Goal: Check status: Check status

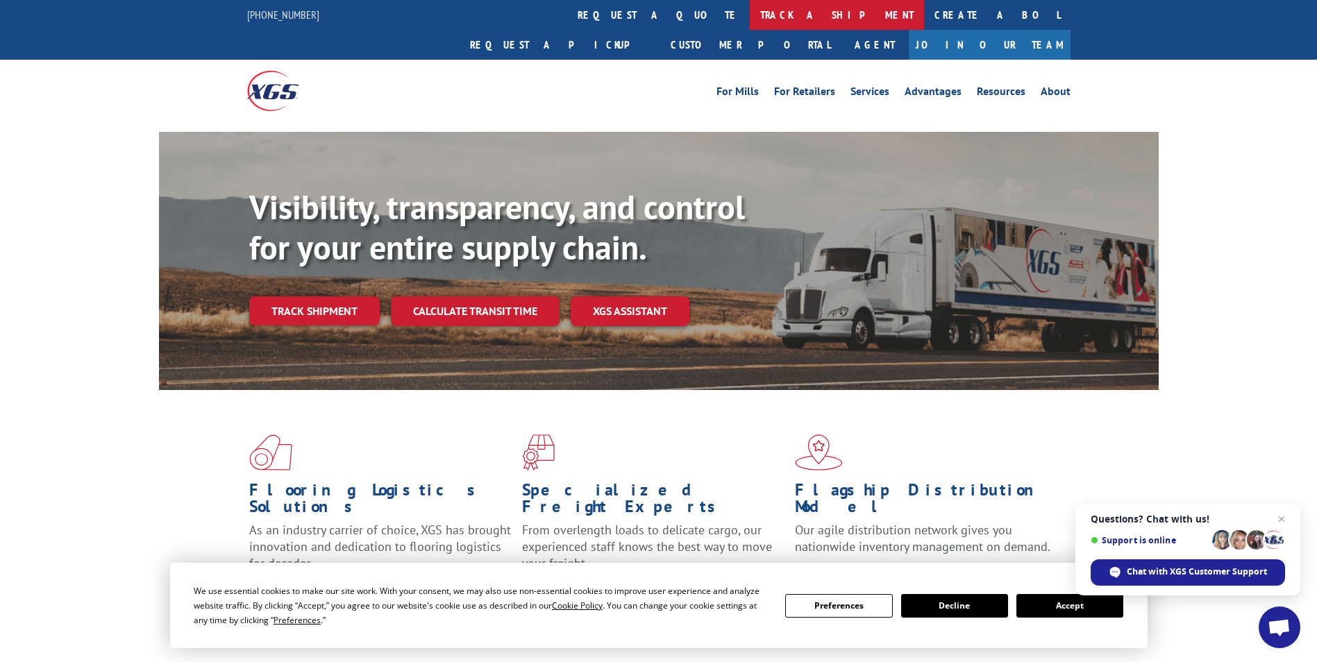
click at [750, 8] on link "track a shipment" at bounding box center [837, 15] width 174 height 30
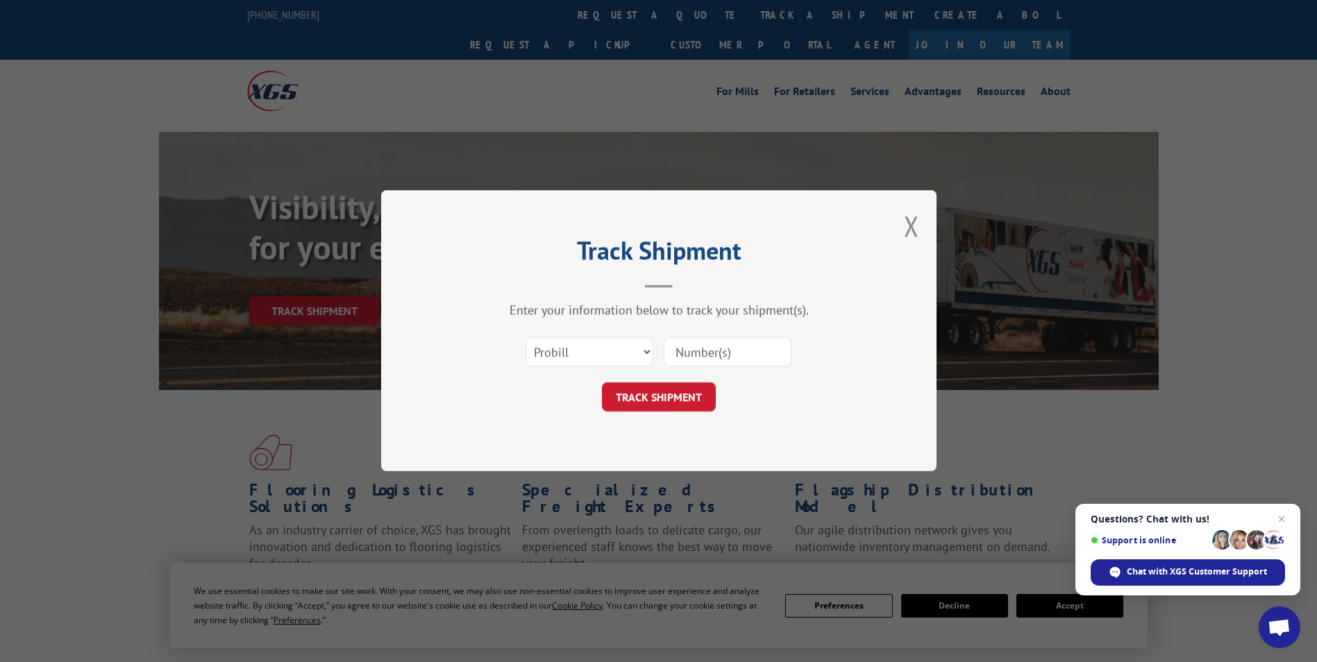
click at [691, 349] on input at bounding box center [727, 352] width 128 height 29
paste input "15971554"
type input "15971554"
click at [688, 396] on button "TRACK SHIPMENT" at bounding box center [659, 397] width 114 height 29
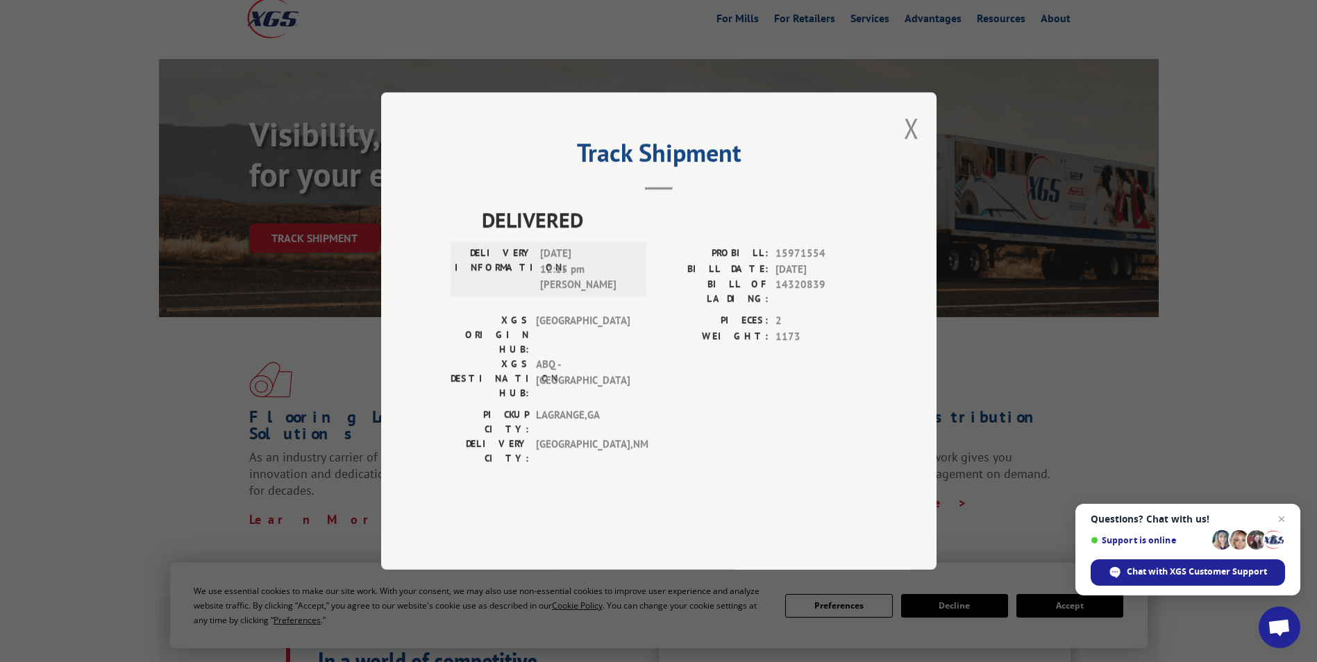
scroll to position [69, 0]
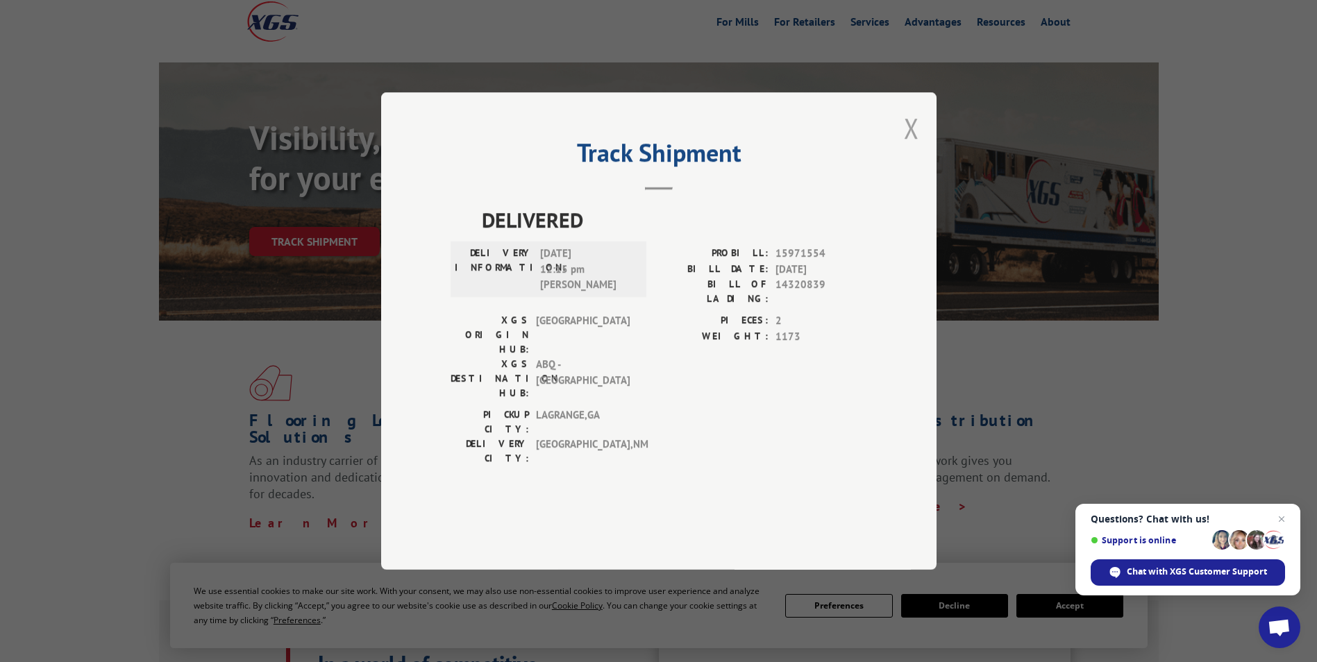
click at [907, 146] on button "Close modal" at bounding box center [911, 128] width 15 height 37
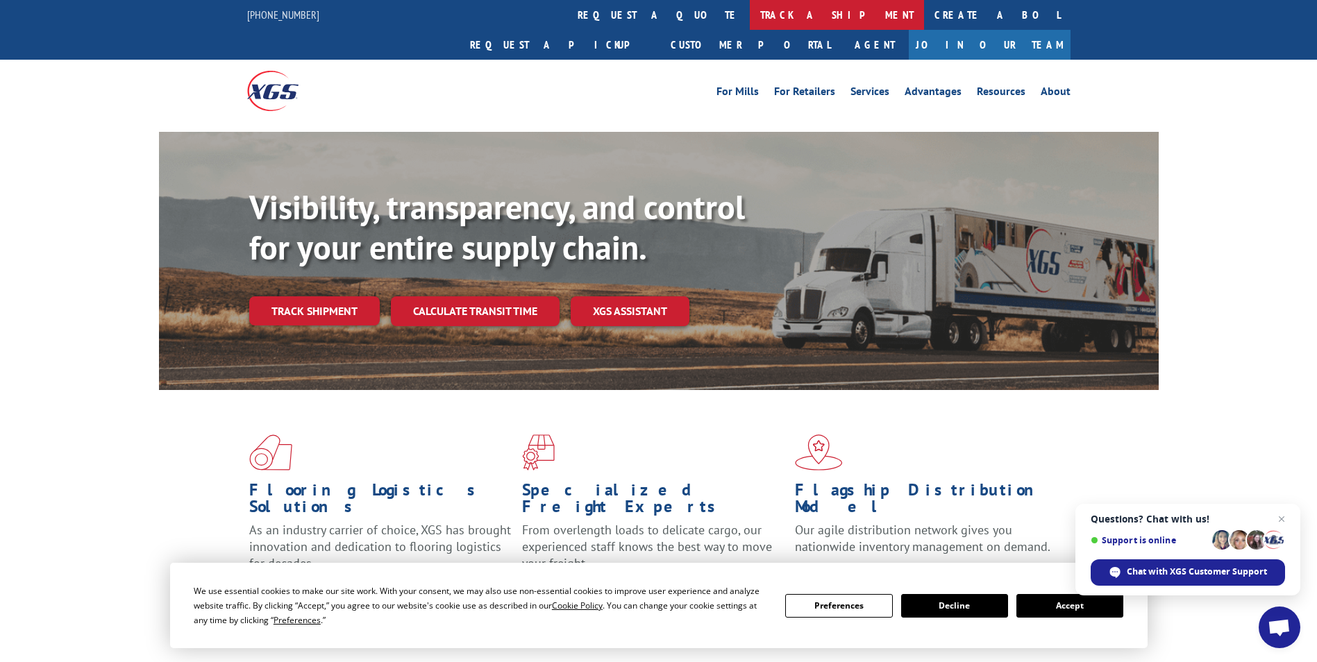
click at [750, 12] on link "track a shipment" at bounding box center [837, 15] width 174 height 30
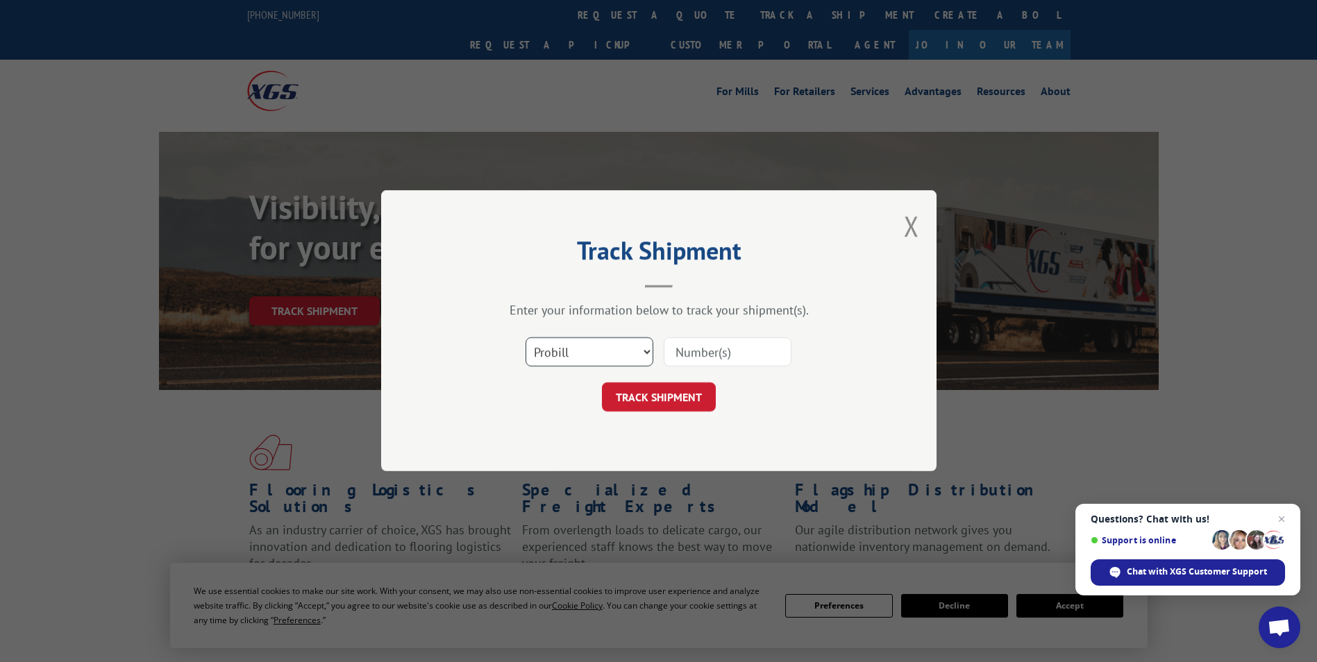
click at [602, 346] on select "Select category... Probill BOL PO" at bounding box center [589, 352] width 128 height 29
select select "bol"
click at [525, 338] on select "Select category... Probill BOL PO" at bounding box center [589, 352] width 128 height 29
paste input "15971554"
type input "15971554"
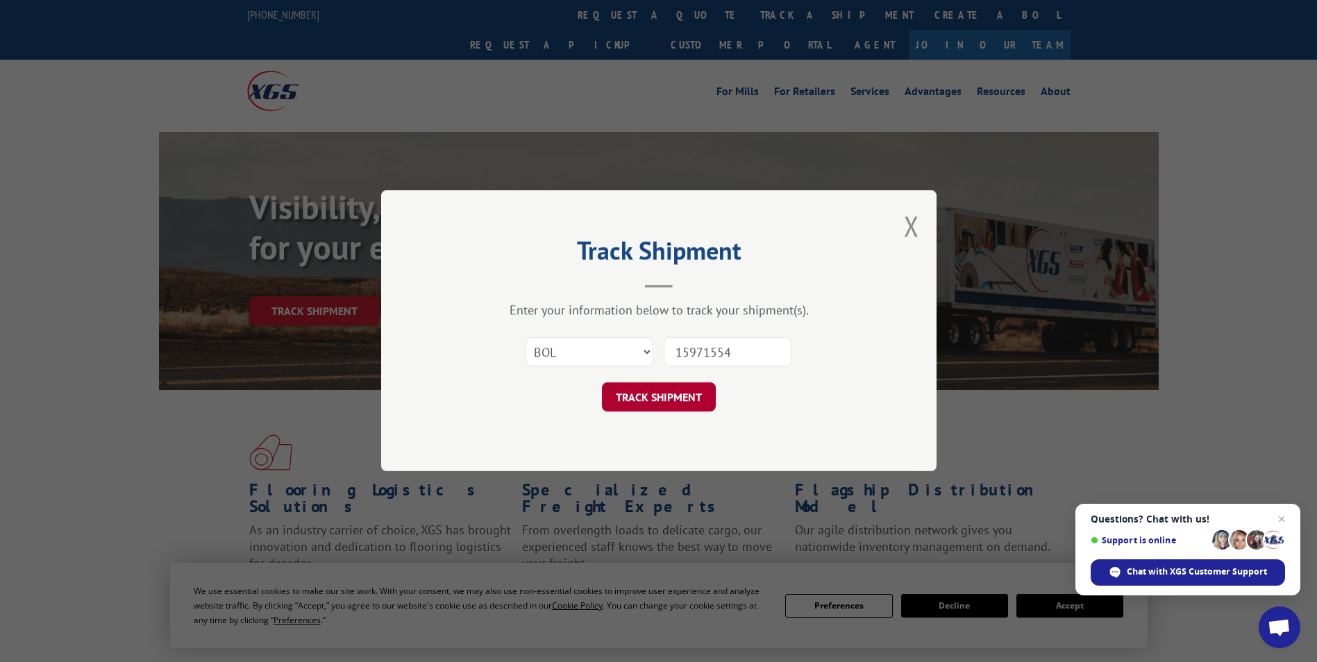
click at [679, 400] on button "TRACK SHIPMENT" at bounding box center [659, 397] width 114 height 29
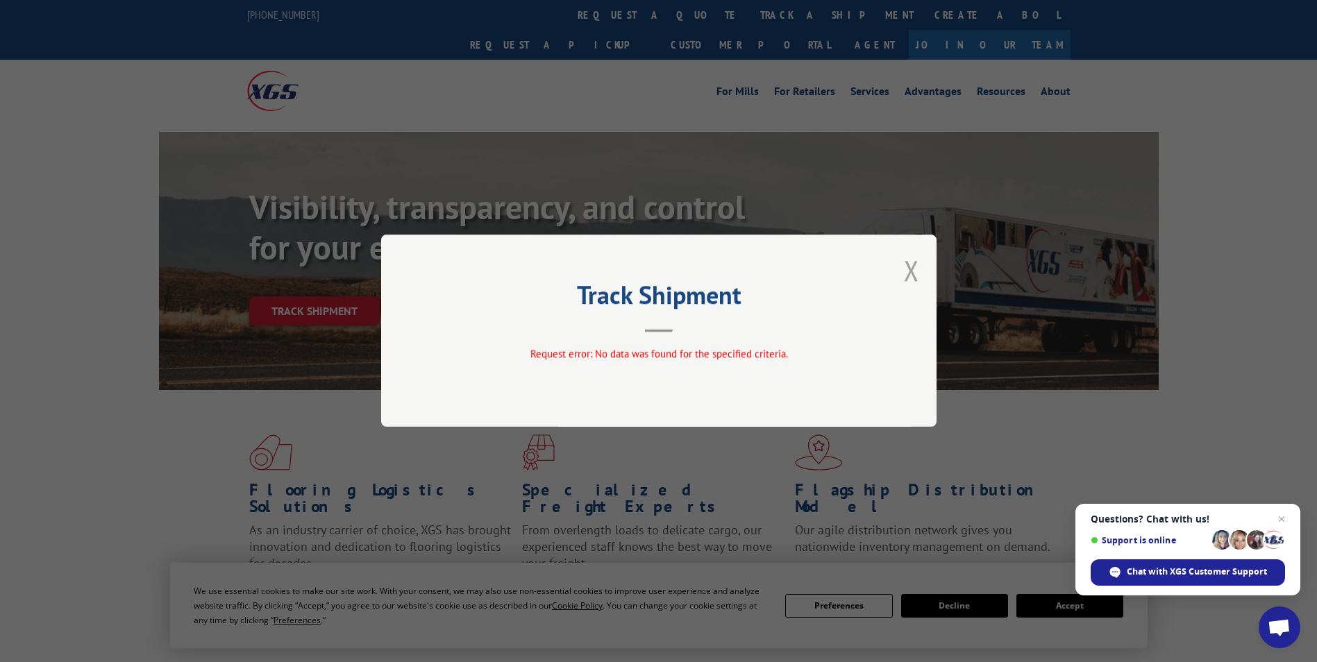
click at [914, 269] on button "Close modal" at bounding box center [911, 270] width 15 height 37
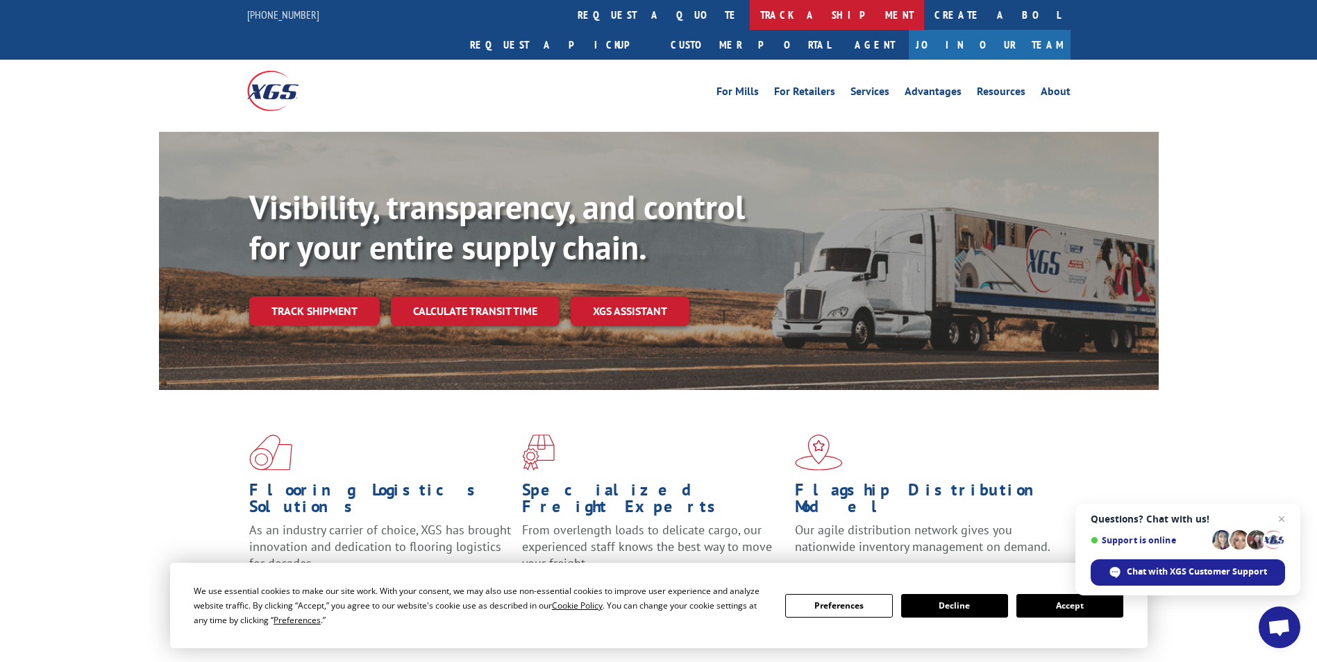
click at [750, 12] on link "track a shipment" at bounding box center [837, 15] width 174 height 30
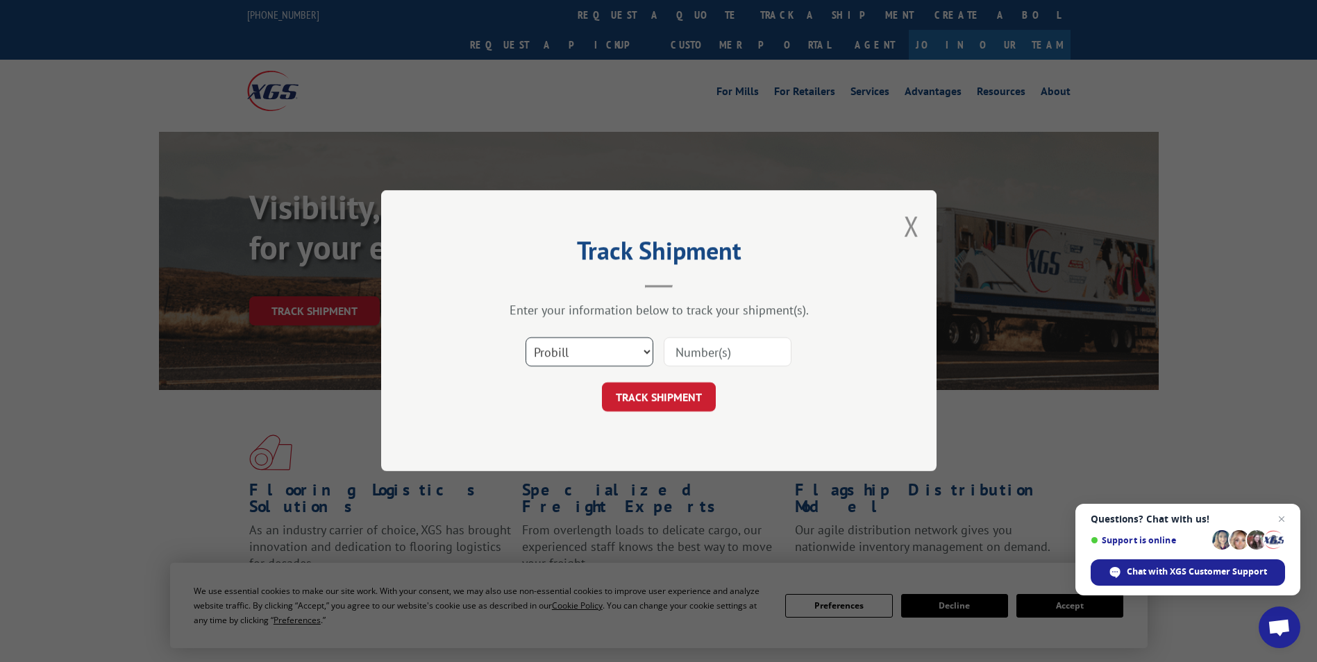
click at [639, 348] on select "Select category... Probill BOL PO" at bounding box center [589, 352] width 128 height 29
select select "po"
click at [525, 338] on select "Select category... Probill BOL PO" at bounding box center [589, 352] width 128 height 29
paste input "15971554"
type input "15971554"
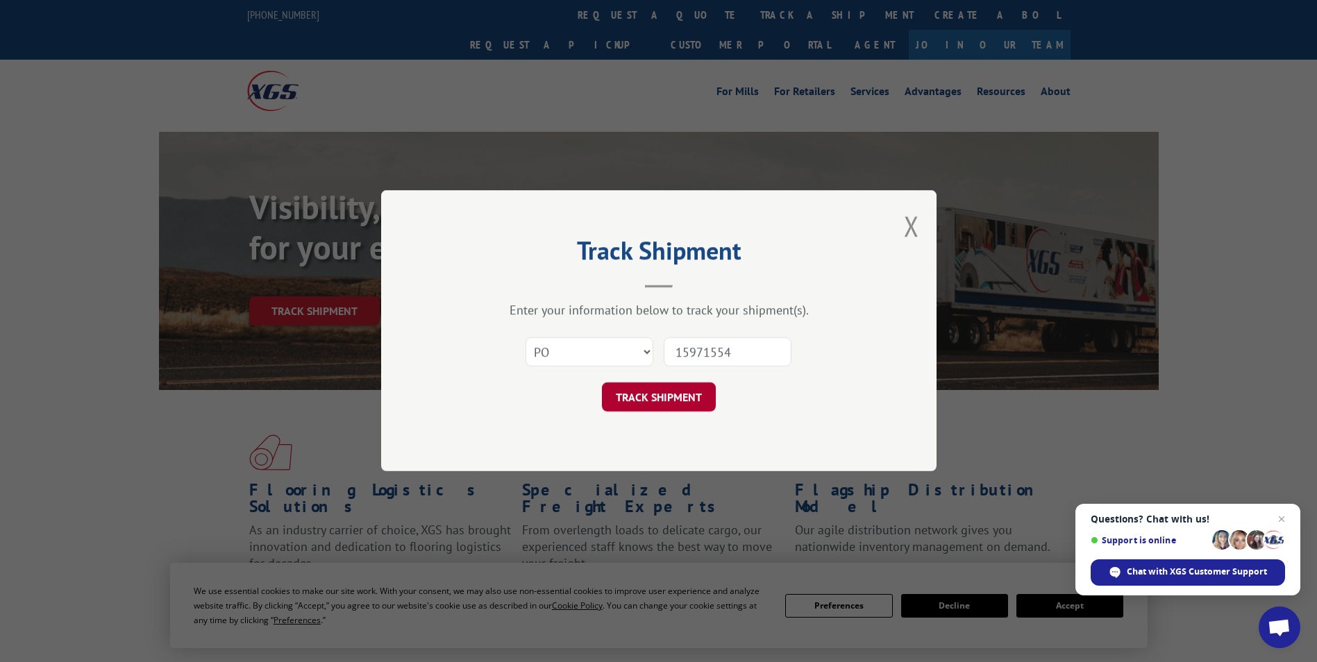
click at [680, 404] on button "TRACK SHIPMENT" at bounding box center [659, 397] width 114 height 29
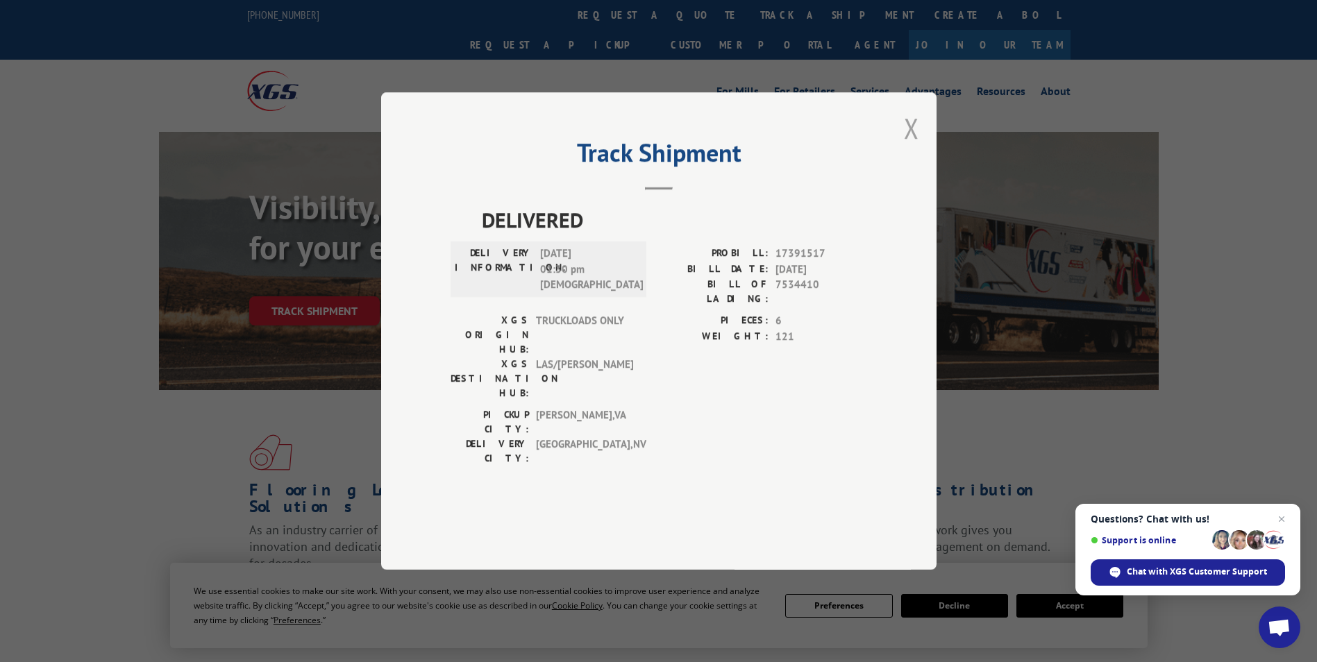
click at [917, 146] on button "Close modal" at bounding box center [911, 128] width 15 height 37
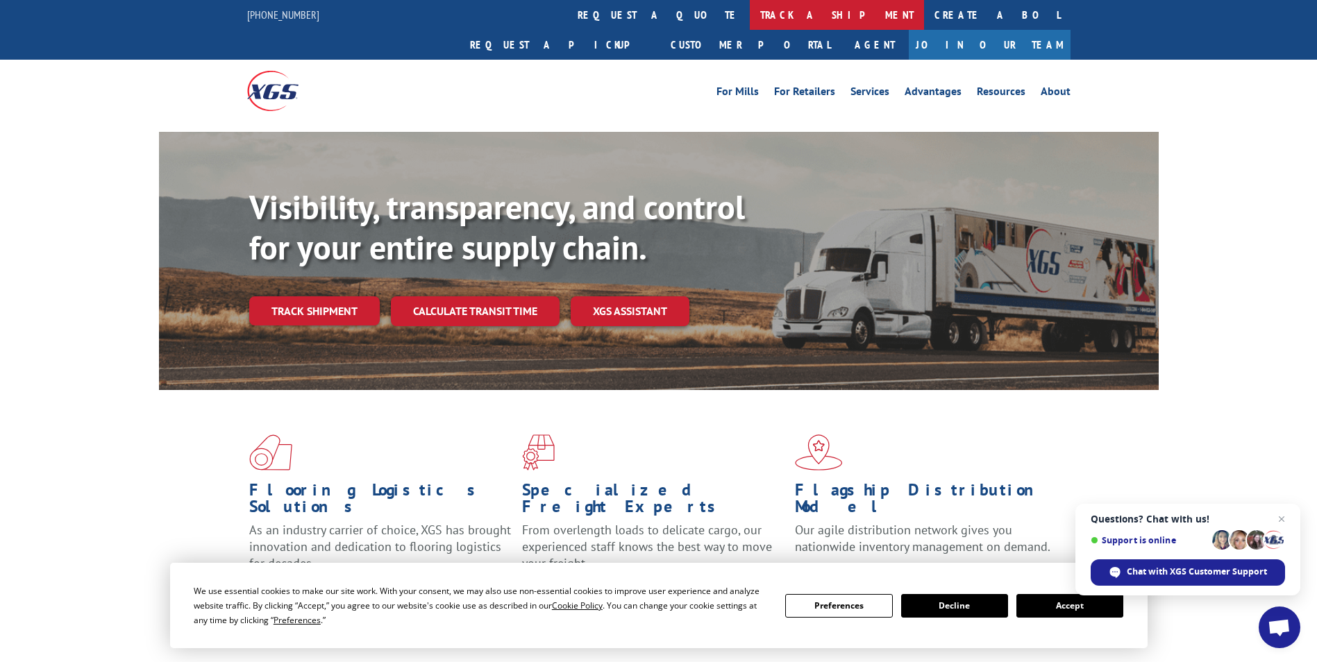
click at [750, 12] on link "track a shipment" at bounding box center [837, 15] width 174 height 30
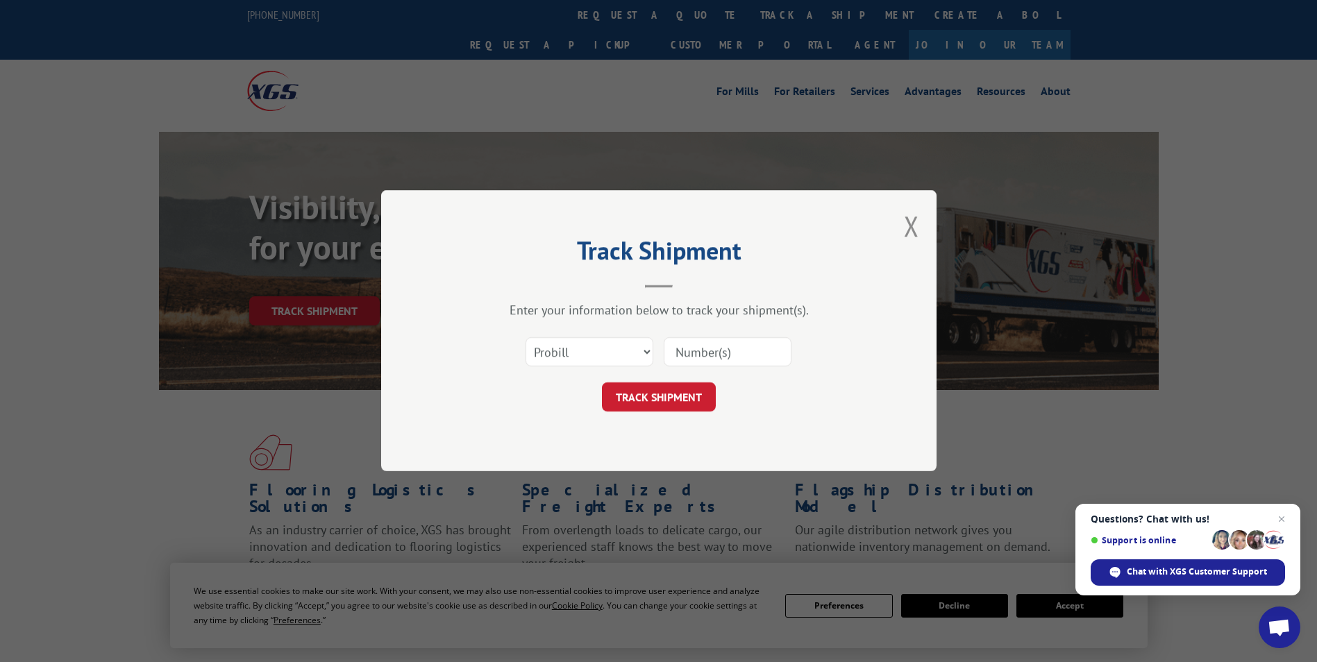
click at [695, 348] on input at bounding box center [727, 352] width 128 height 29
paste input "15971554"
type input "15971554"
click at [676, 398] on button "TRACK SHIPMENT" at bounding box center [659, 397] width 114 height 29
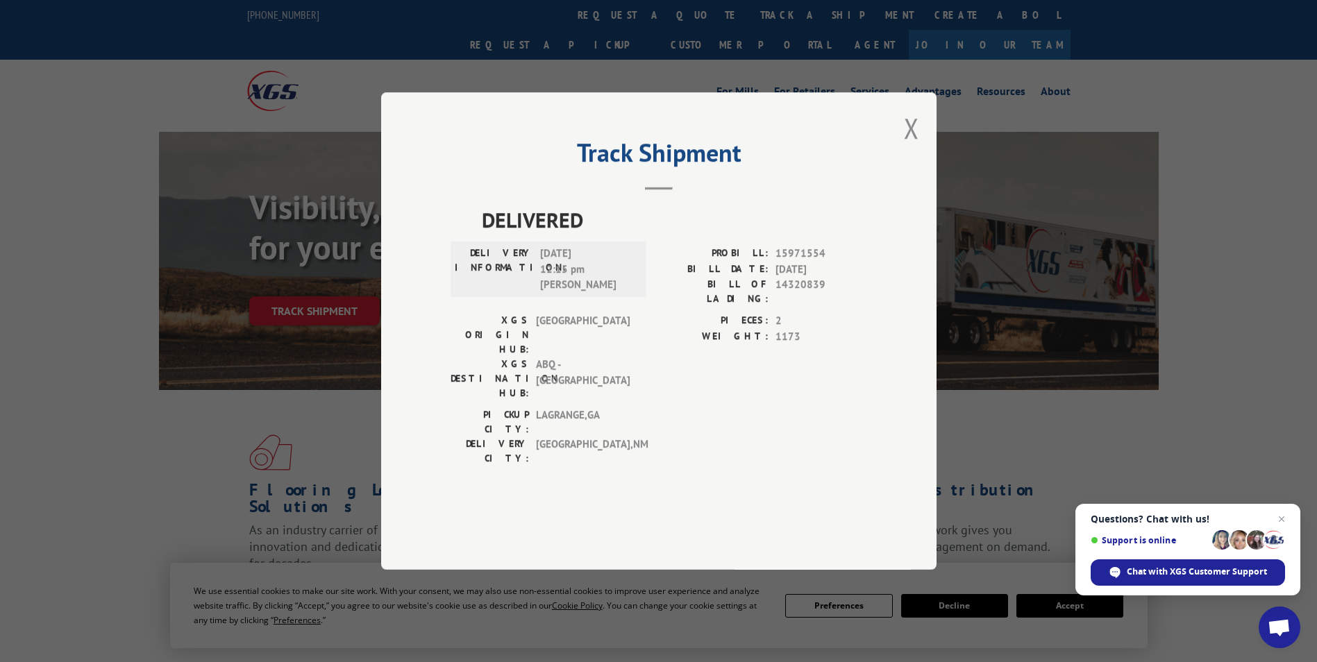
click at [903, 173] on div "Track Shipment DELIVERED DELIVERY INFORMATION: [DATE] 12:15 pm [PERSON_NAME]: 1…" at bounding box center [658, 330] width 555 height 477
click at [913, 146] on button "Close modal" at bounding box center [911, 128] width 15 height 37
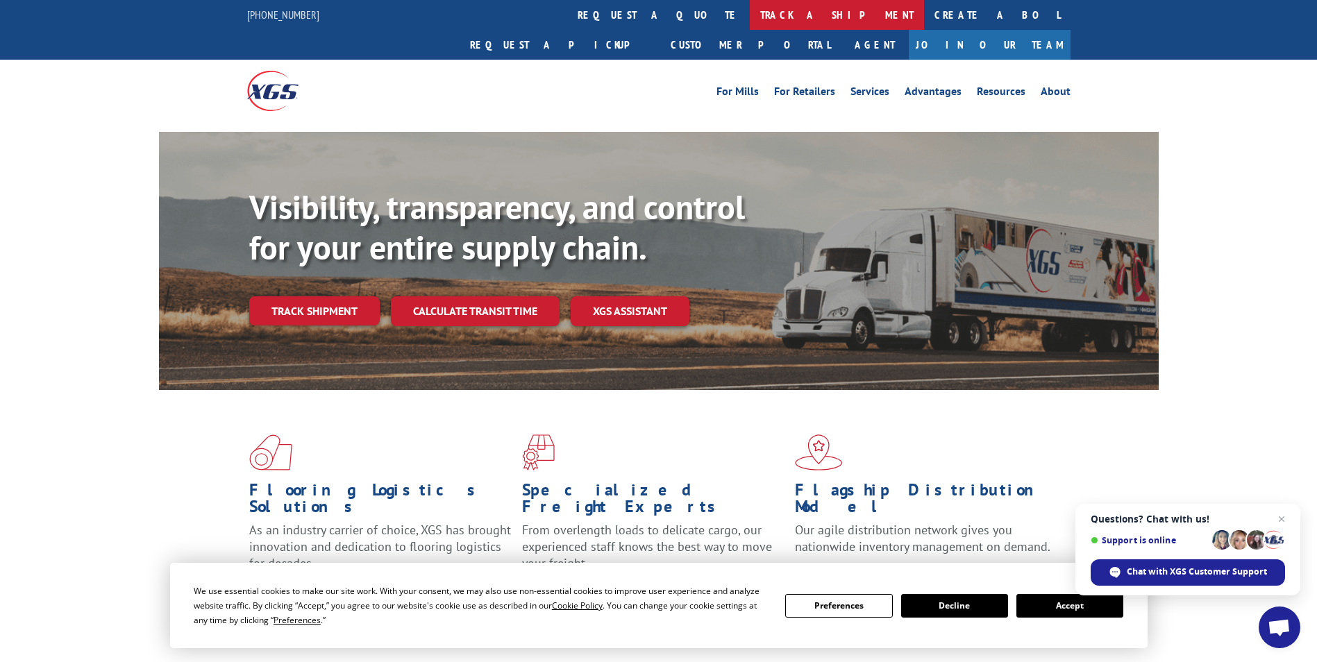
click at [750, 8] on link "track a shipment" at bounding box center [837, 15] width 174 height 30
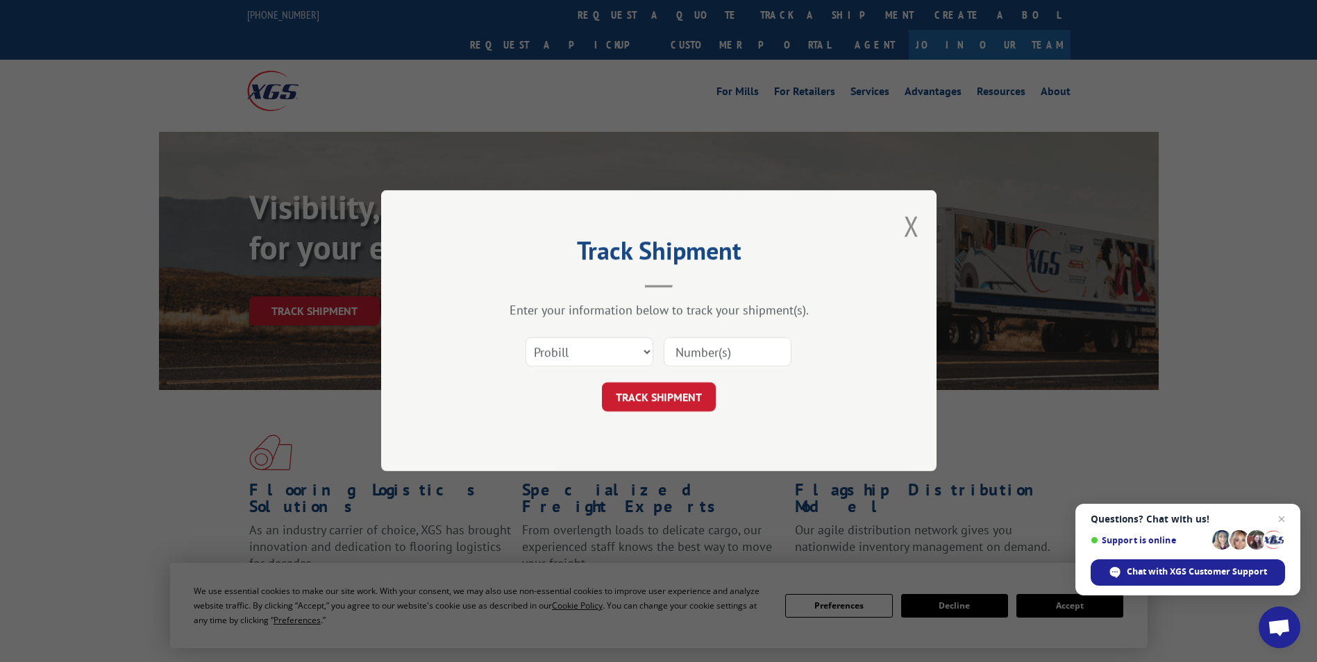
click at [713, 353] on input at bounding box center [727, 352] width 128 height 29
paste input "15971554"
click at [680, 353] on input "15971554" at bounding box center [727, 352] width 128 height 29
type input "15971554"
click at [693, 403] on button "TRACK SHIPMENT" at bounding box center [659, 397] width 114 height 29
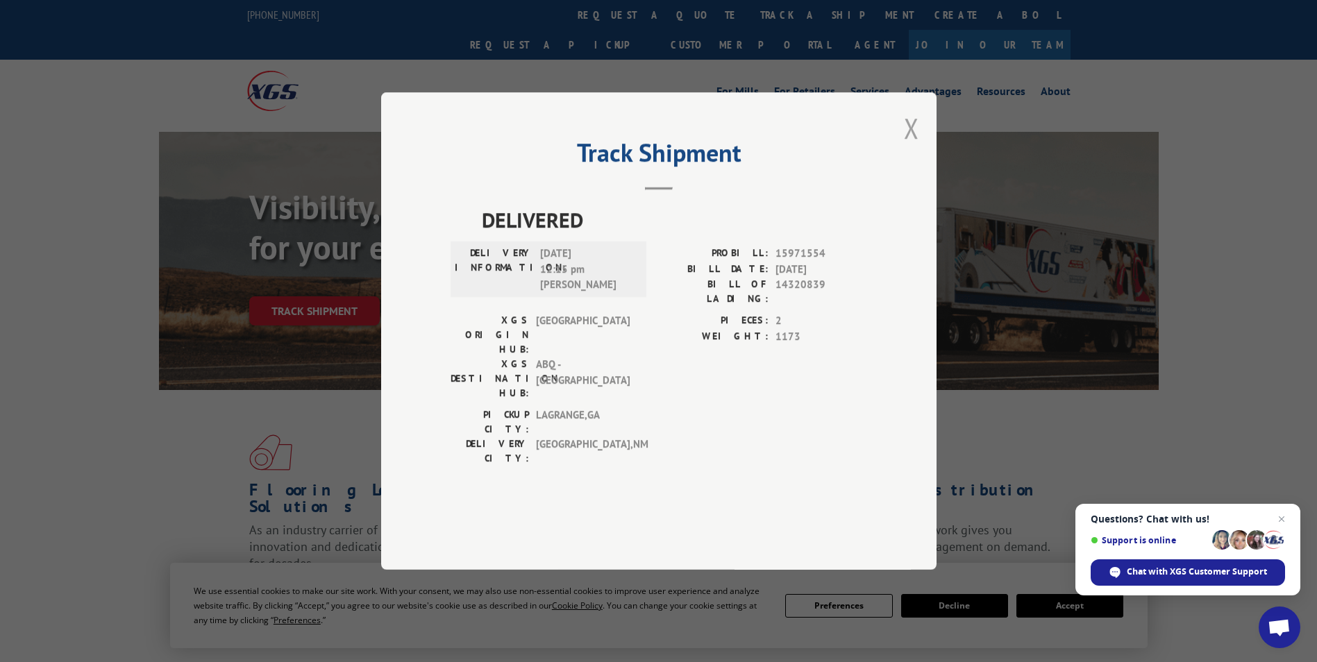
click at [911, 146] on button "Close modal" at bounding box center [911, 128] width 15 height 37
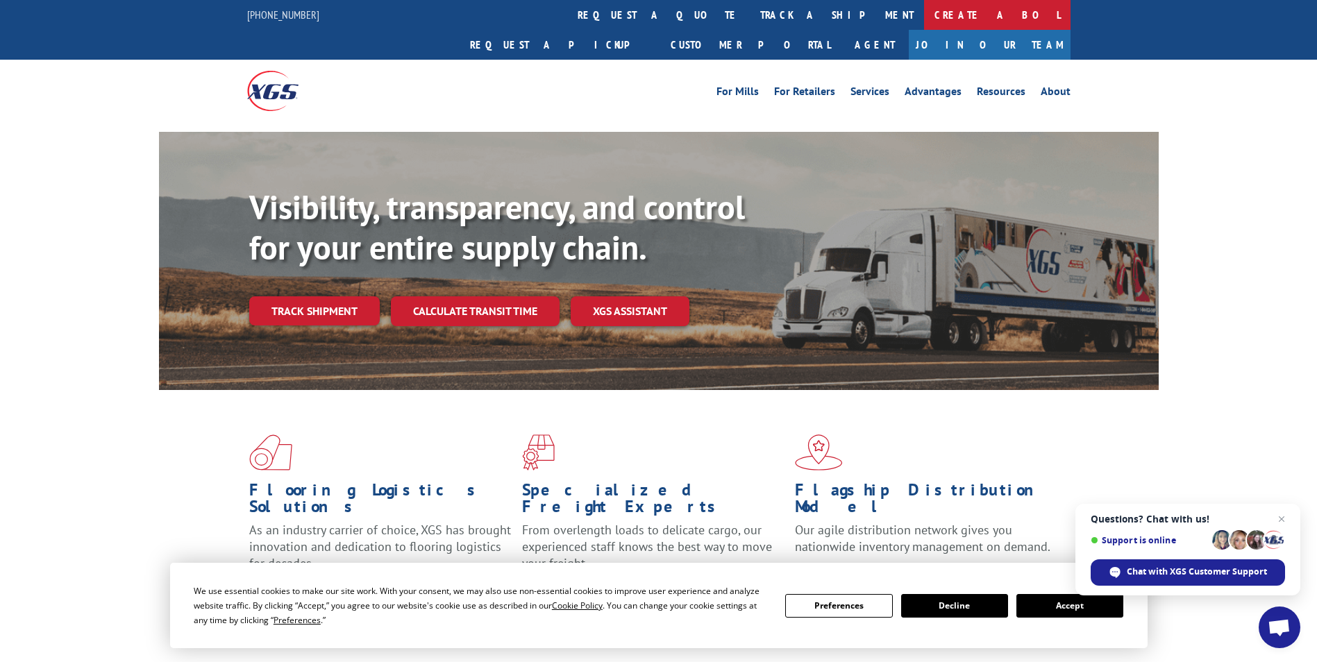
click at [924, 13] on link "Create a BOL" at bounding box center [997, 15] width 146 height 30
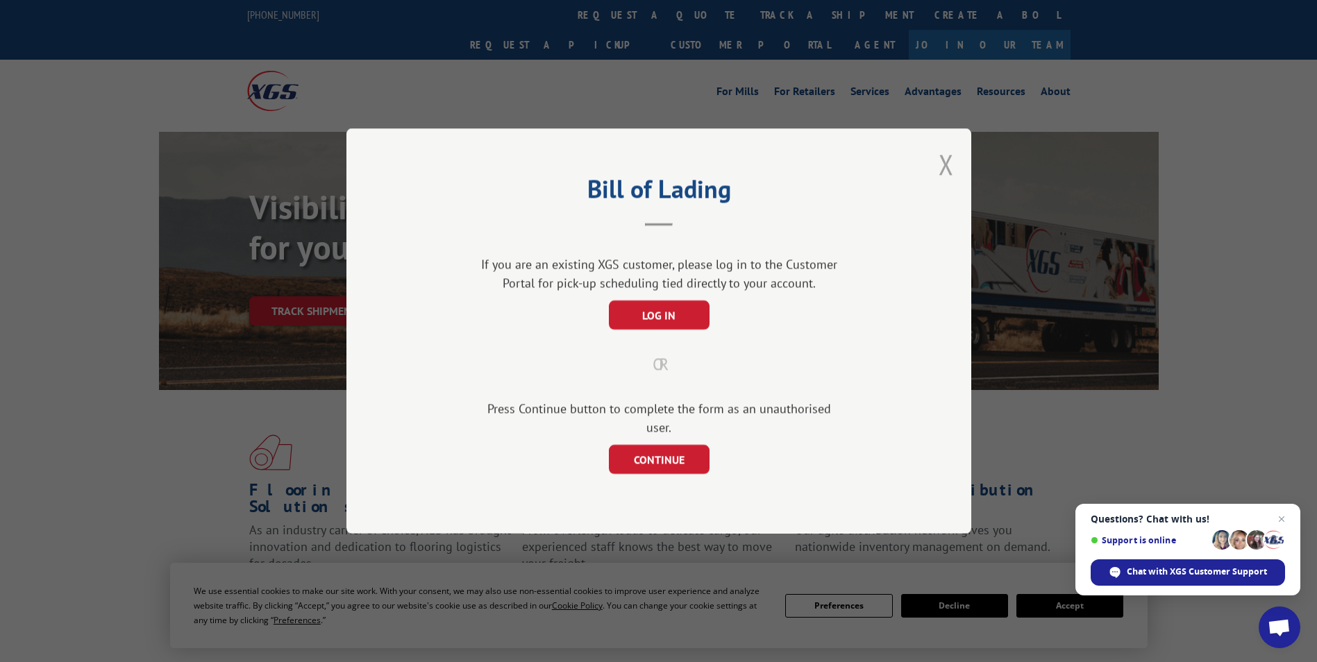
click at [945, 172] on button "Close modal" at bounding box center [945, 164] width 15 height 37
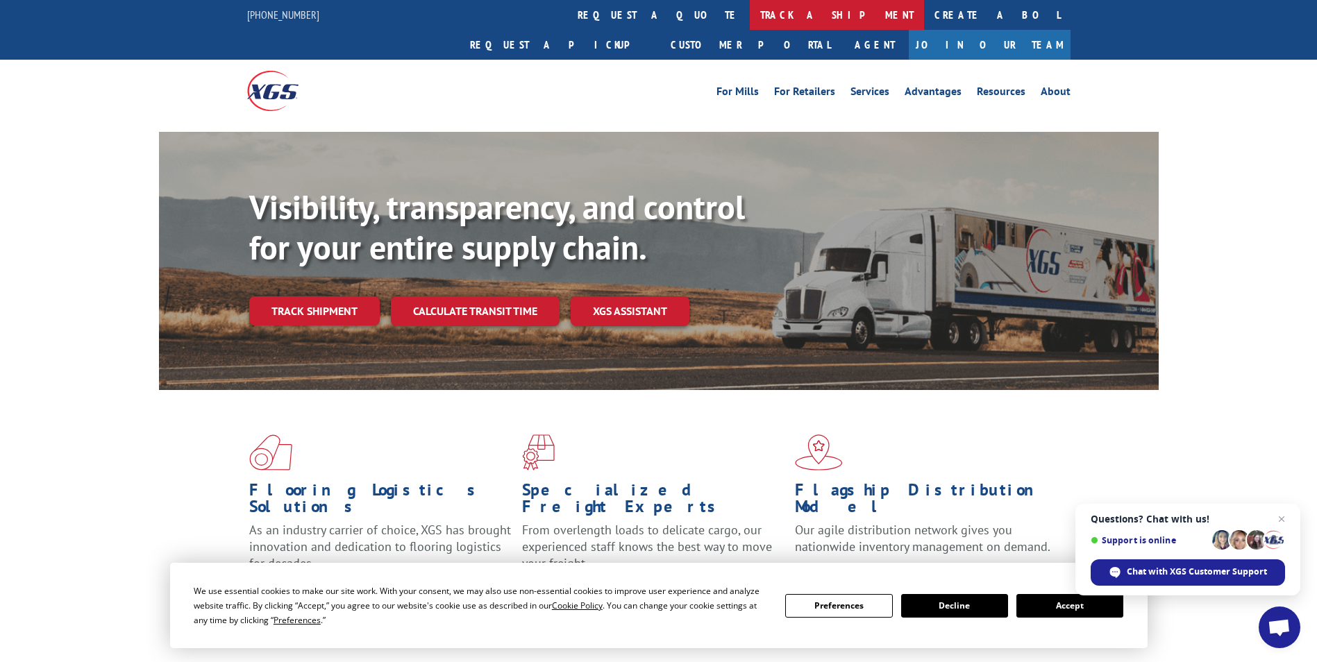
click at [750, 12] on link "track a shipment" at bounding box center [837, 15] width 174 height 30
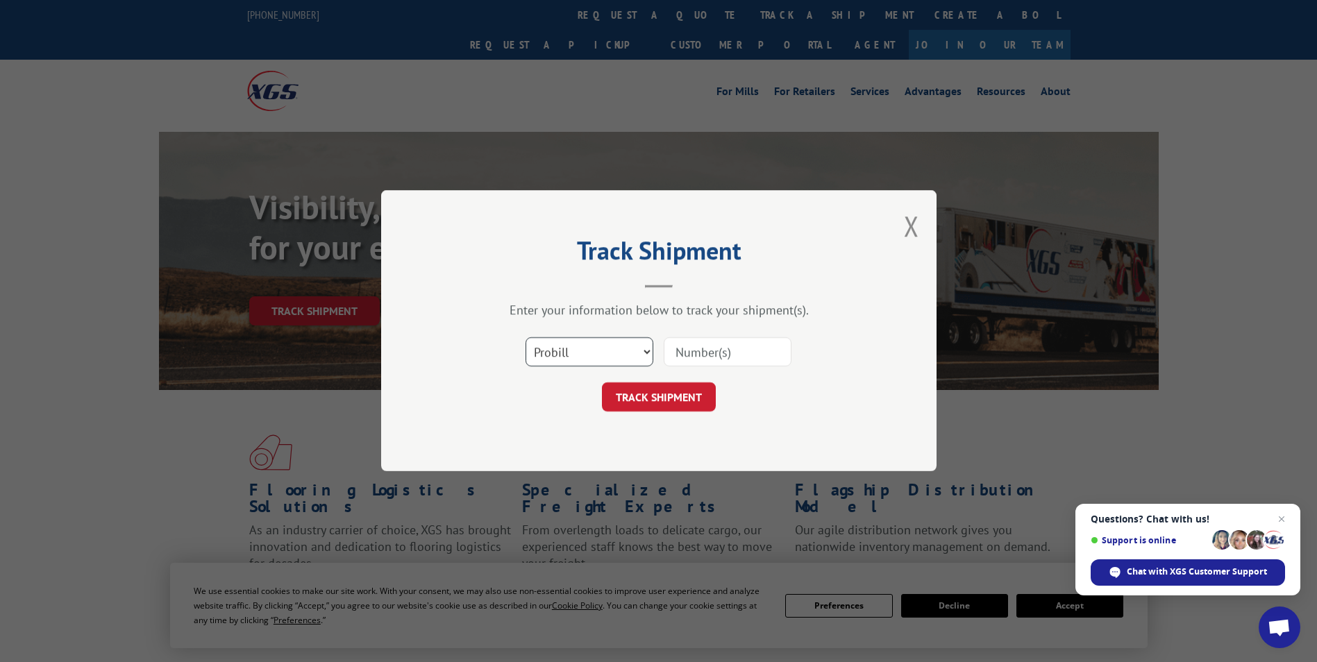
click at [609, 353] on select "Select category... Probill BOL PO" at bounding box center [589, 352] width 128 height 29
select select "bol"
click at [525, 338] on select "Select category... Probill BOL PO" at bounding box center [589, 352] width 128 height 29
paste input "100054186"
click at [678, 352] on input "100054186" at bounding box center [727, 352] width 128 height 29
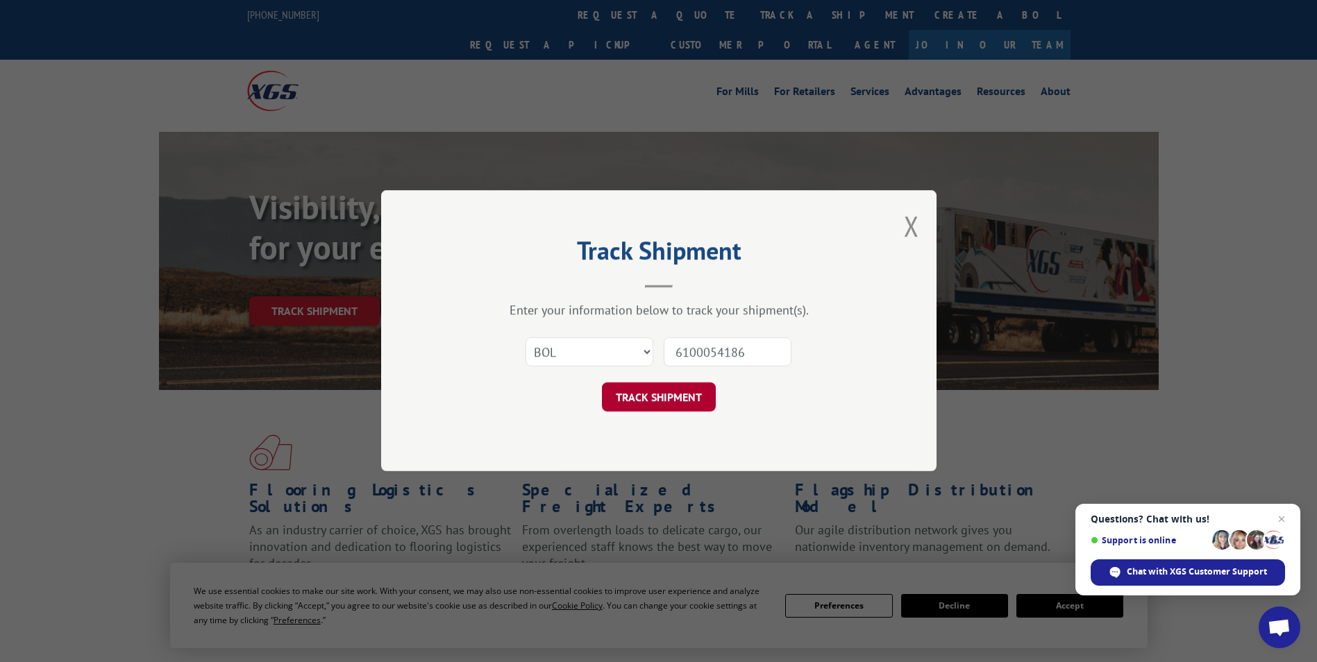
type input "6100054186"
click at [673, 391] on button "TRACK SHIPMENT" at bounding box center [659, 397] width 114 height 29
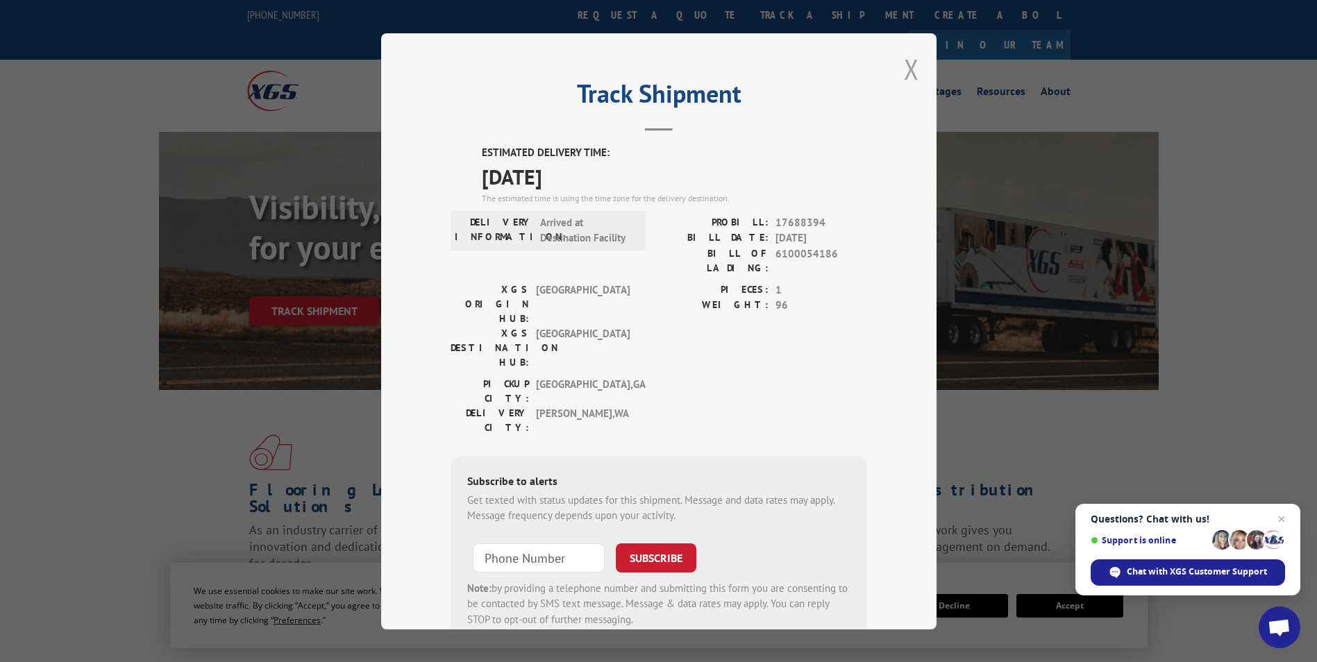
click at [907, 63] on button "Close modal" at bounding box center [911, 69] width 15 height 37
